Goal: Task Accomplishment & Management: Manage account settings

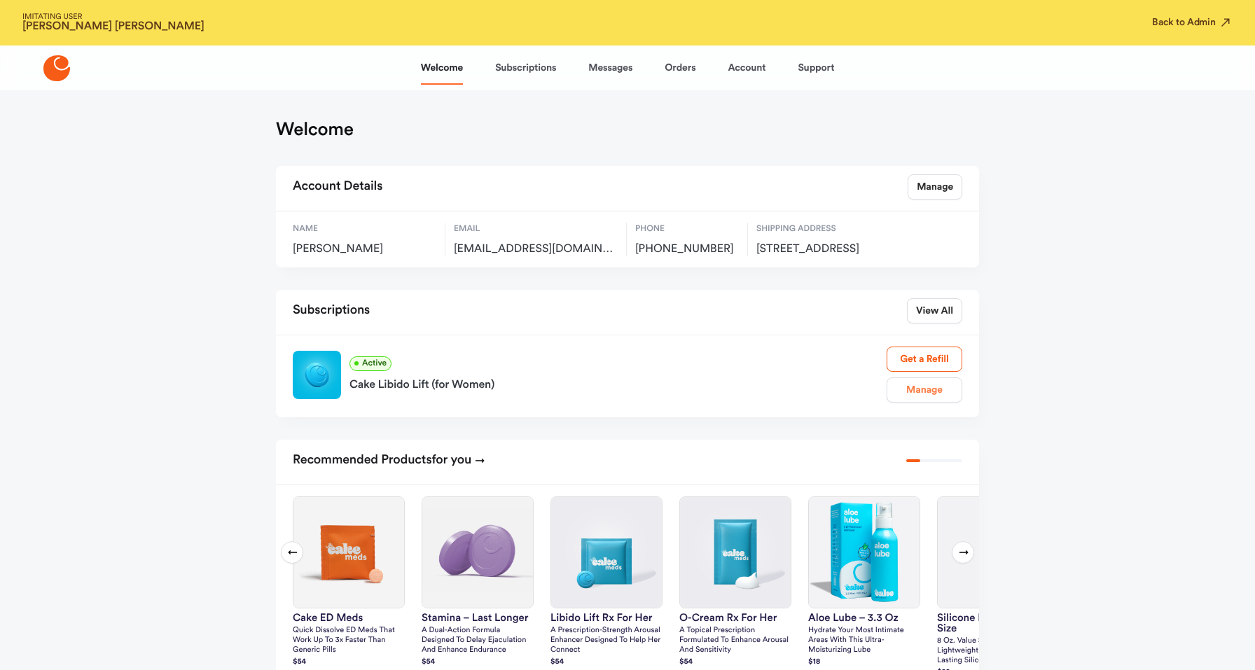
click at [948, 403] on link "Manage" at bounding box center [925, 390] width 76 height 25
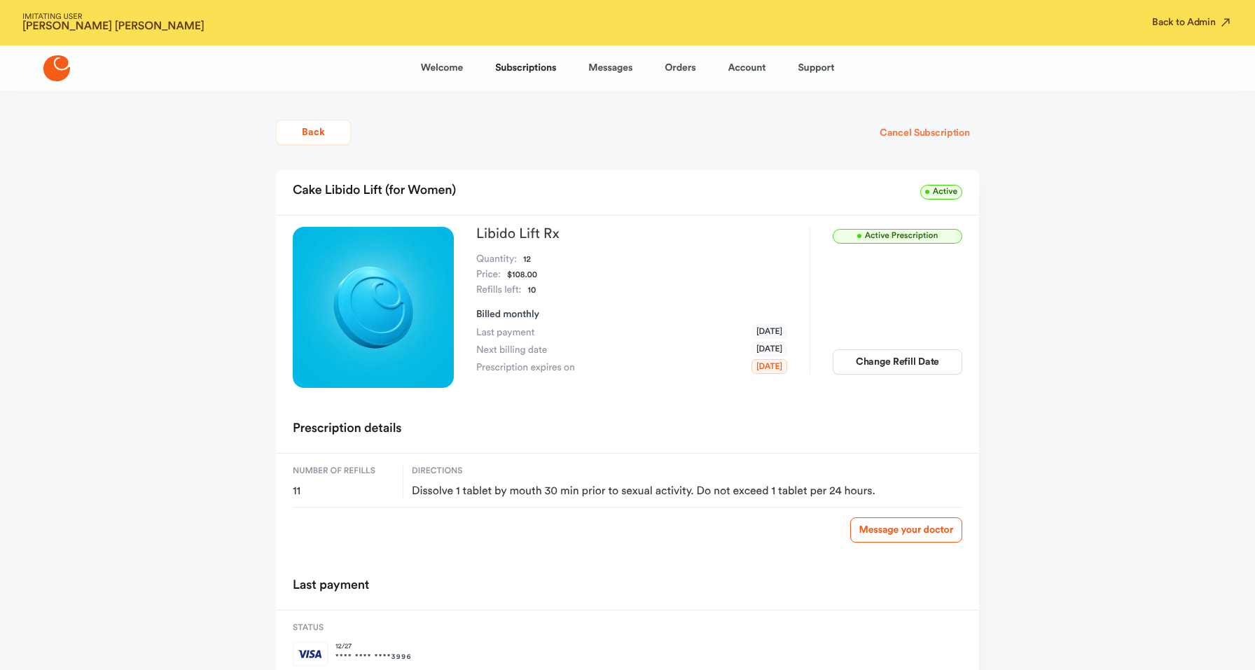
click at [939, 126] on button "Cancel Subscription" at bounding box center [925, 132] width 109 height 25
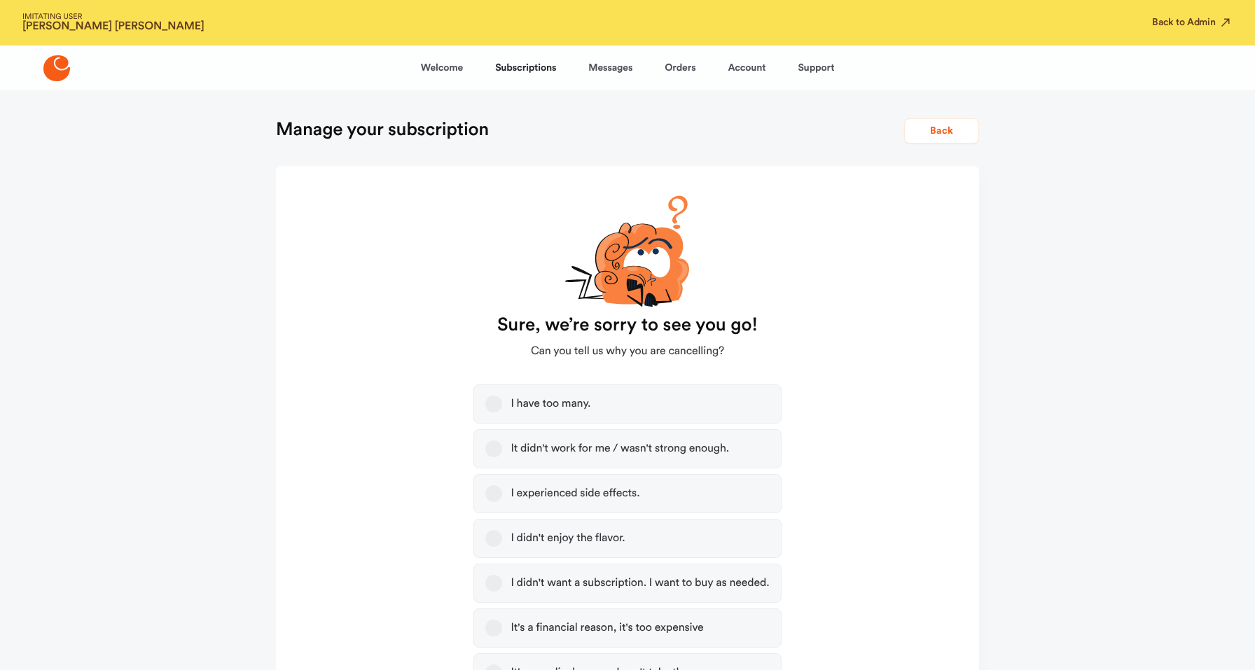
click at [584, 578] on div "I didn't want a subscription. I want to buy as needed." at bounding box center [640, 583] width 258 height 14
click at [502, 578] on button "I didn't want a subscription. I want to buy as needed." at bounding box center [493, 583] width 17 height 17
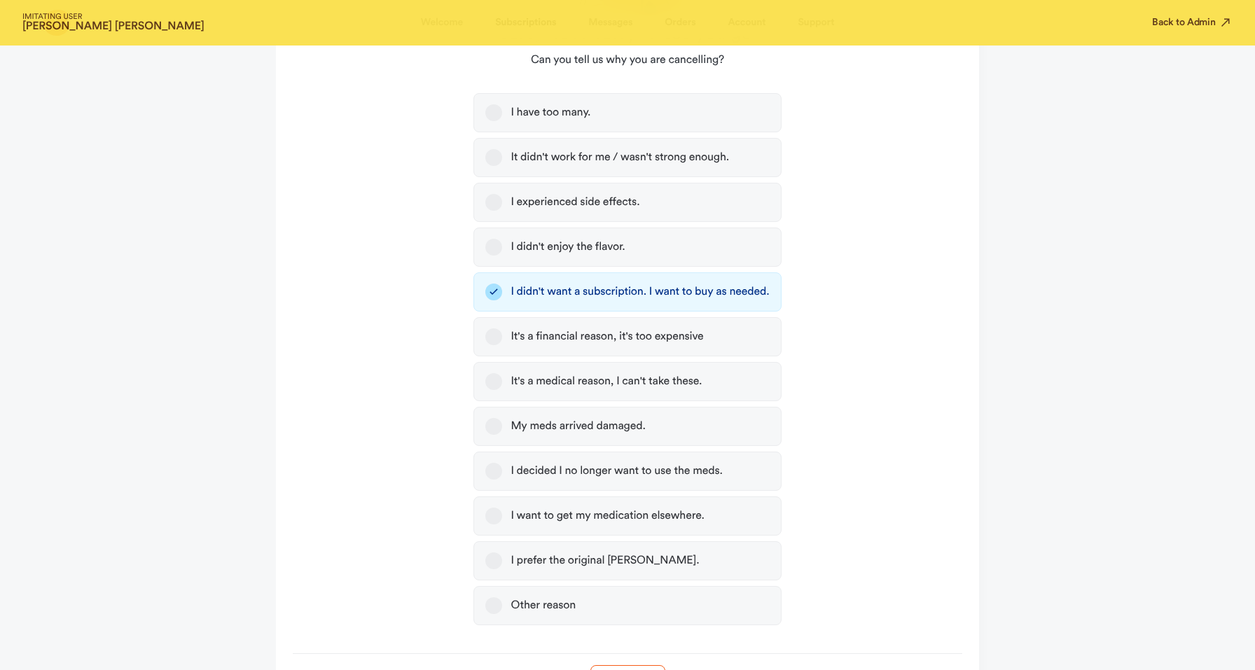
scroll to position [389, 0]
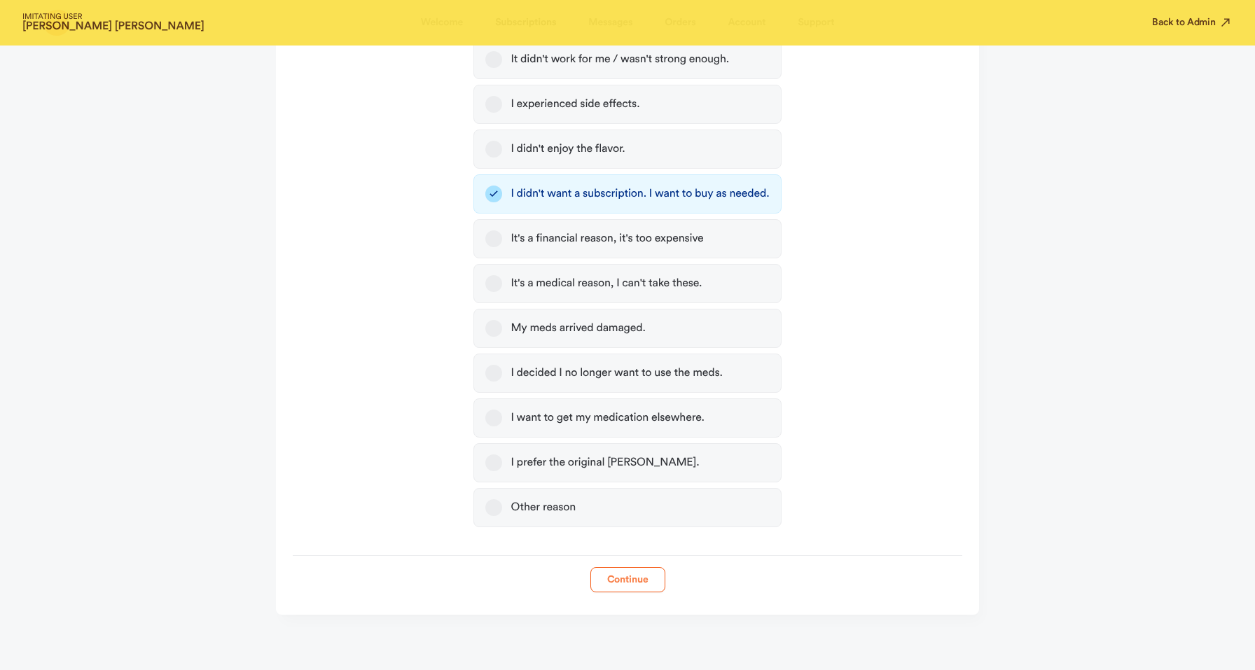
click at [650, 574] on button "Continue" at bounding box center [627, 579] width 75 height 25
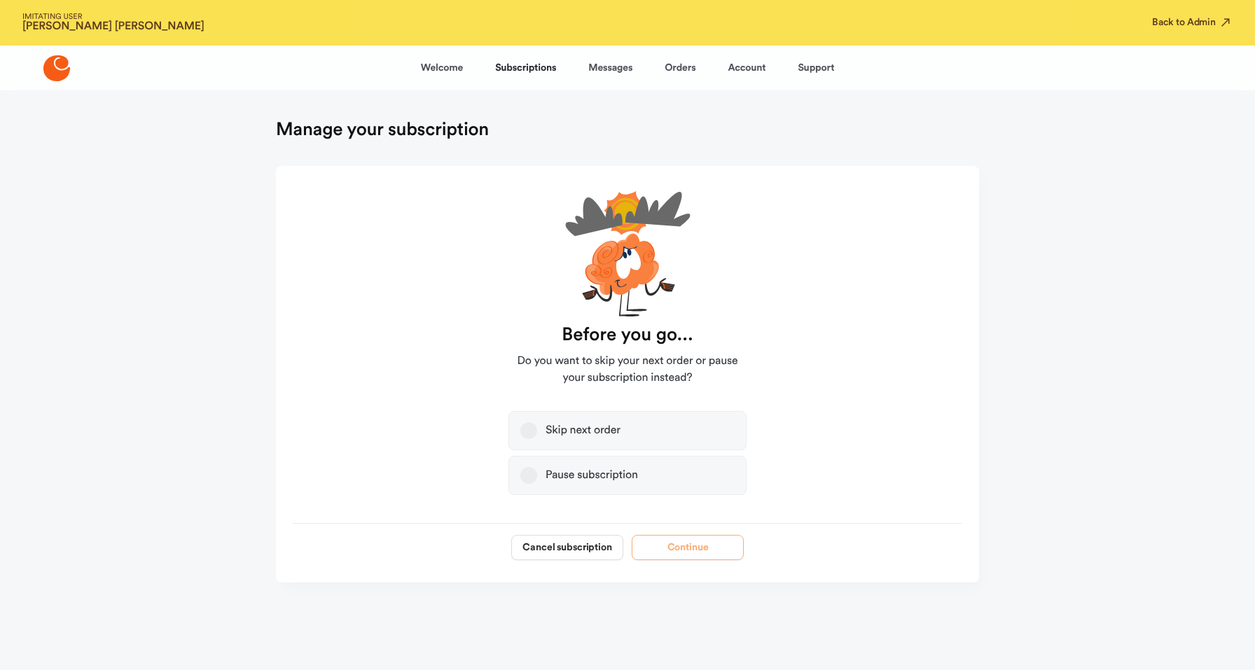
scroll to position [0, 0]
click at [580, 541] on button "Cancel subscription" at bounding box center [567, 547] width 112 height 25
